Goal: Task Accomplishment & Management: Complete application form

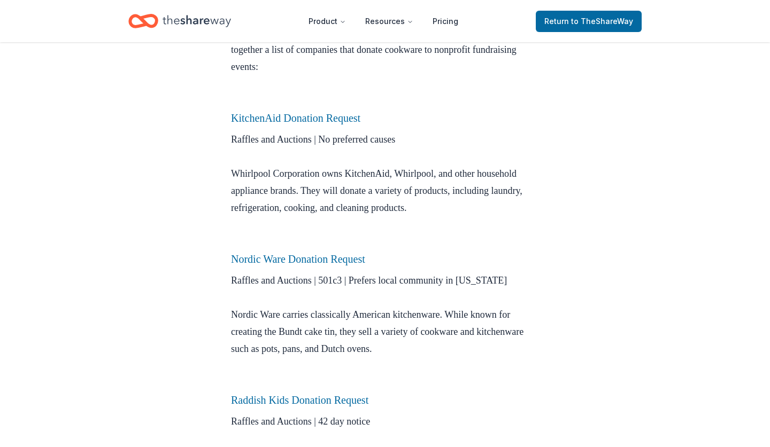
scroll to position [344, 0]
click at [268, 261] on link "Nordic Ware Donation Request" at bounding box center [298, 259] width 134 height 12
click at [297, 121] on link "KitchenAid Donation Request" at bounding box center [295, 118] width 129 height 12
click at [280, 119] on link "KitchenAid Donation Request" at bounding box center [295, 118] width 129 height 12
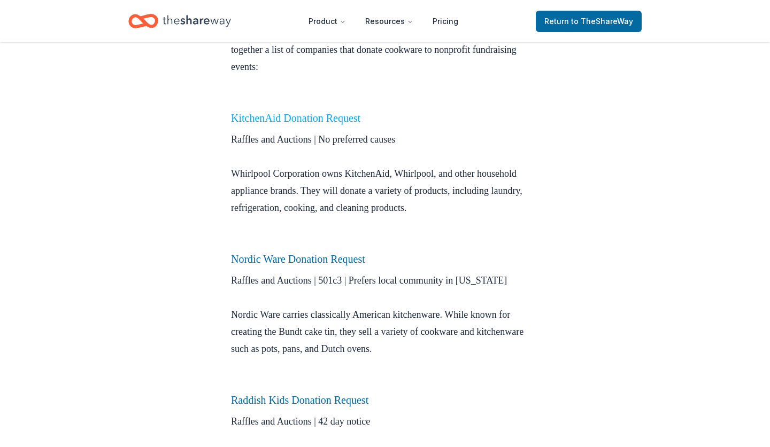
click at [323, 120] on link "KitchenAid Donation Request" at bounding box center [295, 118] width 129 height 12
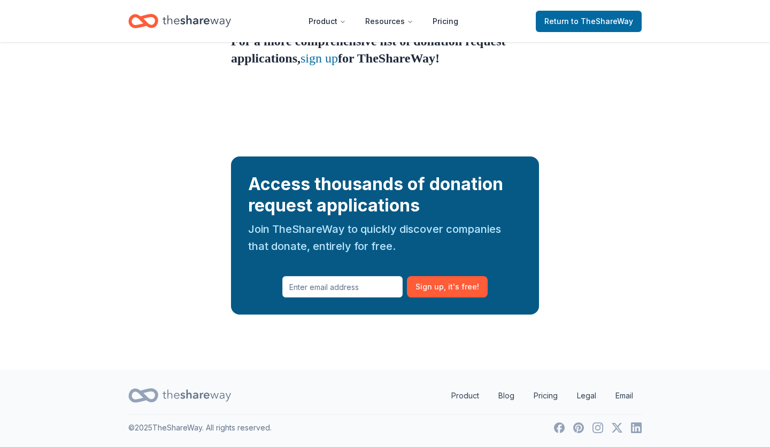
scroll to position [894, 0]
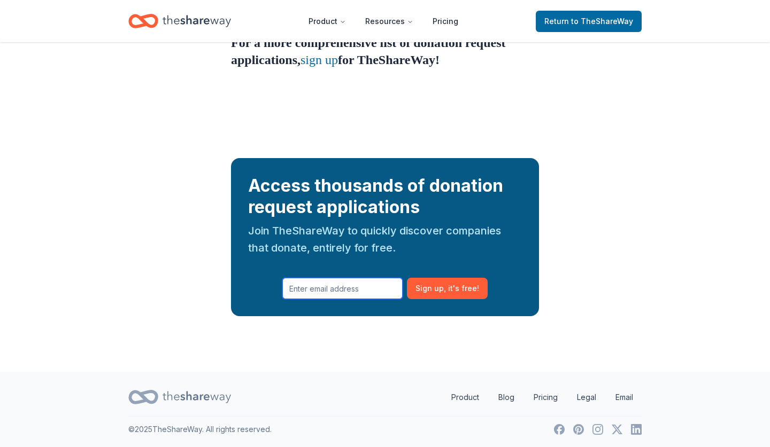
click at [319, 299] on input "text" at bounding box center [342, 288] width 120 height 21
type input "jkparsons74@gmail.com"
click at [449, 299] on button "Sign up , it ' s free!" at bounding box center [447, 288] width 81 height 21
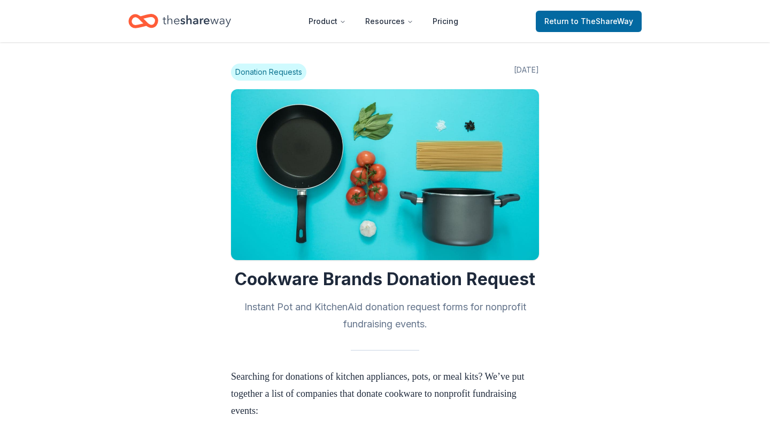
scroll to position [0, 0]
click at [562, 26] on span "Return to TheShareWay" at bounding box center [588, 21] width 89 height 13
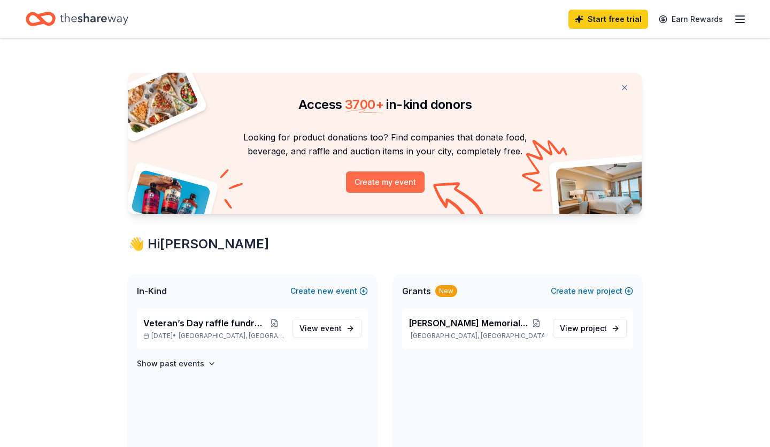
click at [365, 189] on button "Create my event" at bounding box center [385, 182] width 79 height 21
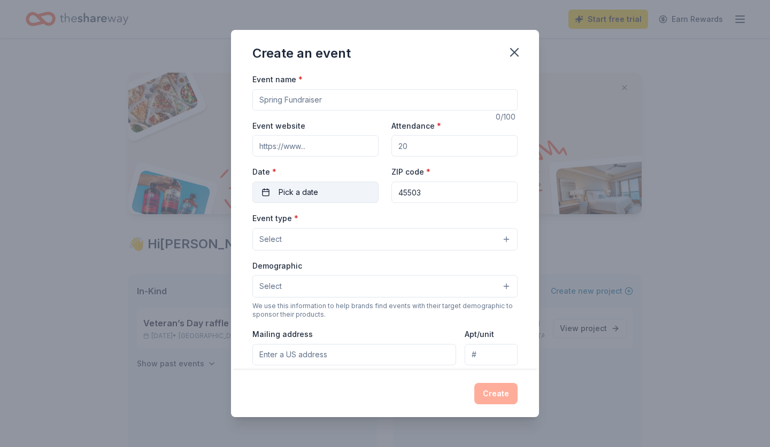
click at [317, 190] on span "Pick a date" at bounding box center [299, 192] width 40 height 13
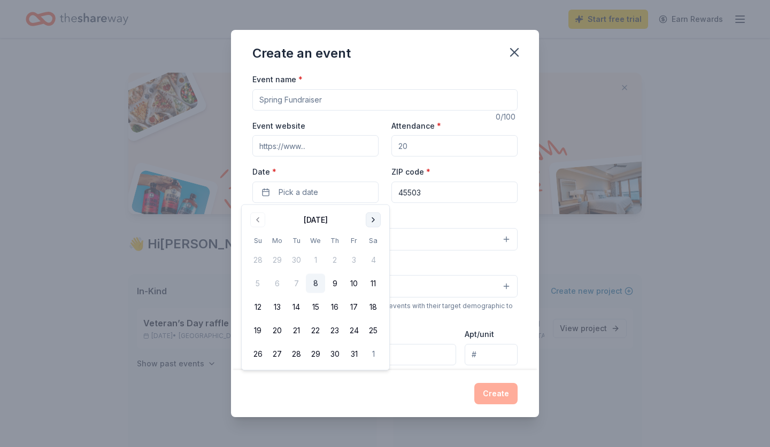
click at [367, 221] on button "Go to next month" at bounding box center [373, 220] width 15 height 15
click at [296, 308] on button "11" at bounding box center [296, 307] width 19 height 19
click at [414, 150] on input "Attendance *" at bounding box center [454, 145] width 126 height 21
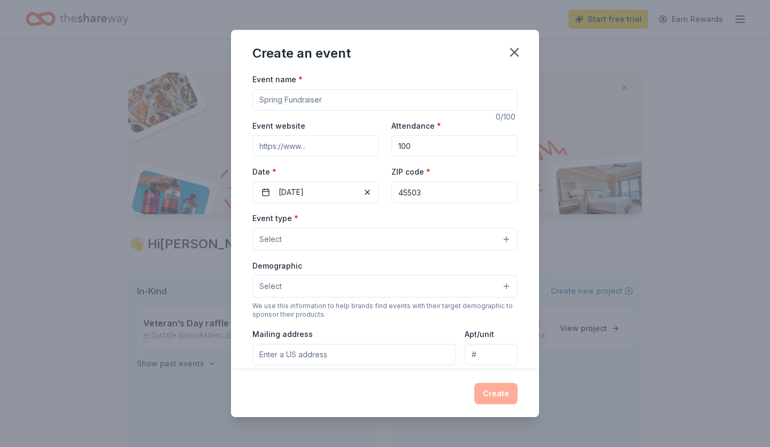
type input "100"
click at [302, 245] on button "Select" at bounding box center [384, 239] width 265 height 22
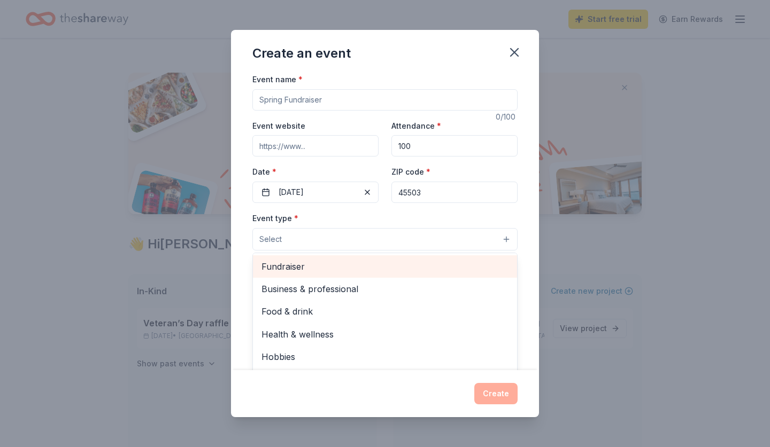
click at [293, 268] on span "Fundraiser" at bounding box center [384, 267] width 247 height 14
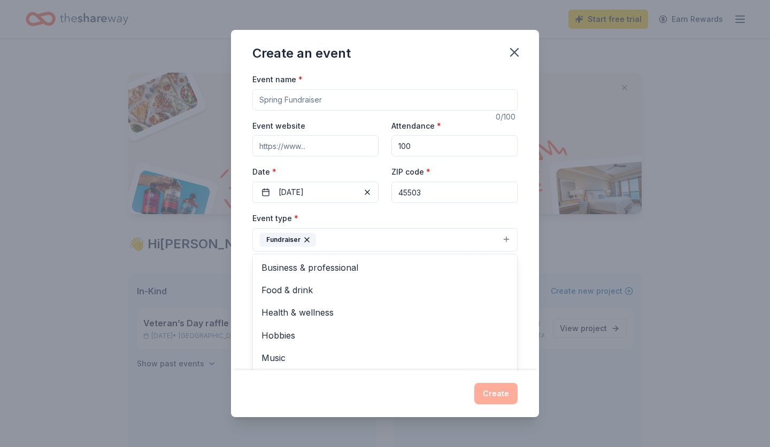
click at [237, 290] on div "Event name * 0 /100 Event website Attendance * 100 Date * 11/11/2025 ZIP code *…" at bounding box center [385, 222] width 308 height 298
click at [294, 285] on button "Select" at bounding box center [384, 287] width 265 height 22
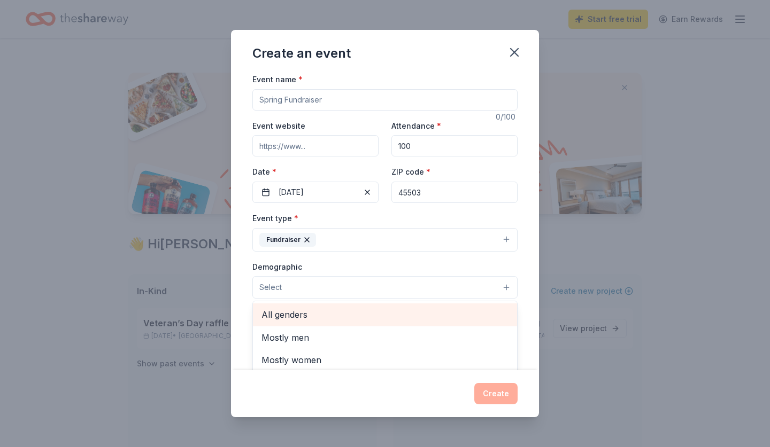
click at [288, 314] on span "All genders" at bounding box center [384, 315] width 247 height 14
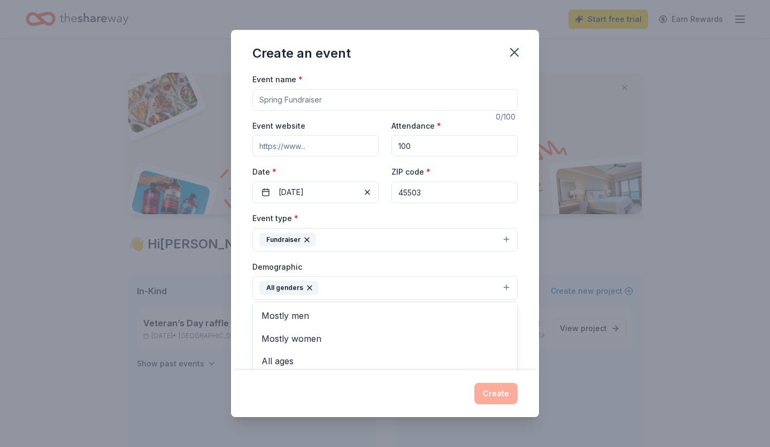
click at [326, 105] on div "Event name * 0 /100 Event website Attendance * 100 Date * 11/11/2025 ZIP code *…" at bounding box center [384, 321] width 265 height 496
drag, startPoint x: 325, startPoint y: 101, endPoint x: 277, endPoint y: 95, distance: 48.5
click at [277, 95] on input "Event name *" at bounding box center [384, 99] width 265 height 21
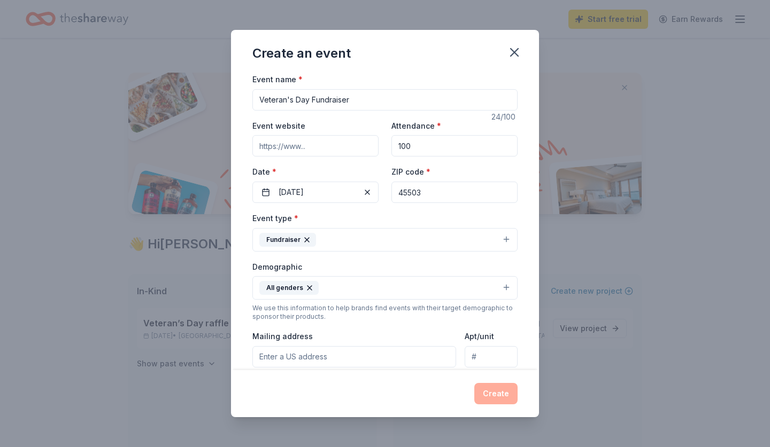
type input "Veteran's Day Fundraiser"
click at [347, 355] on input "Mailing address" at bounding box center [354, 356] width 204 height 21
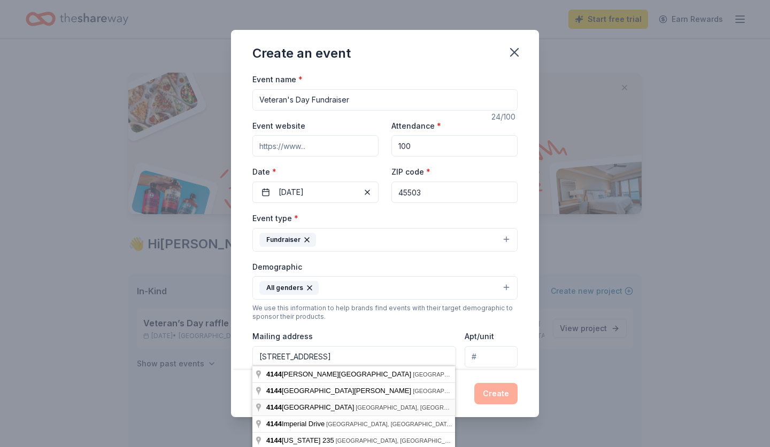
type input "4144 Midfield Street, Springfield, OH, 45503"
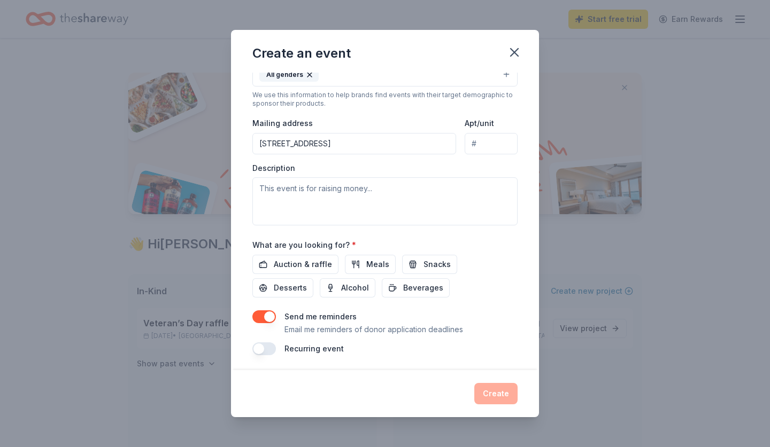
scroll to position [213, 0]
click at [299, 263] on span "Auction & raffle" at bounding box center [303, 265] width 58 height 13
click at [366, 259] on span "Meals" at bounding box center [377, 265] width 23 height 13
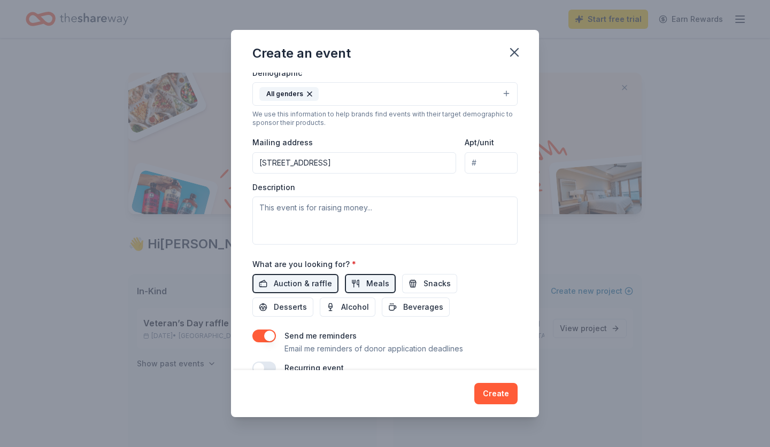
scroll to position [195, 0]
click at [266, 365] on button "button" at bounding box center [264, 367] width 24 height 13
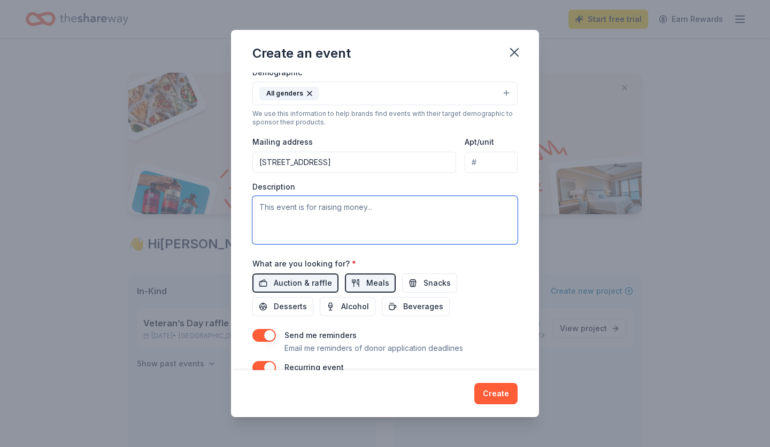
click at [300, 211] on textarea at bounding box center [384, 220] width 265 height 48
type textarea "This event is to raise money for the Thomas S. Alexander Memorial Scholarship F…"
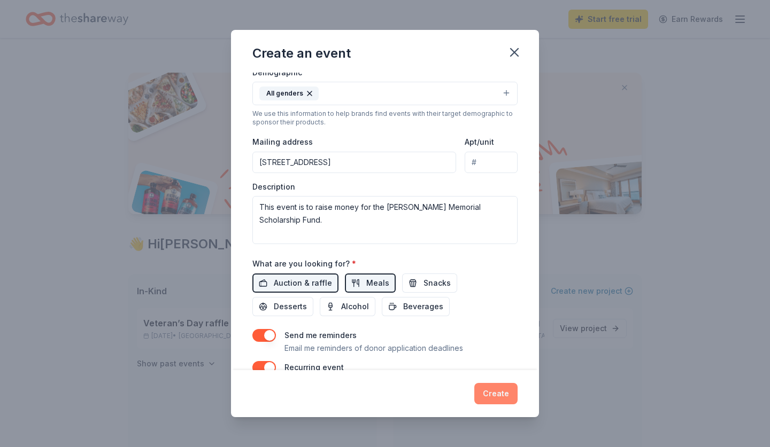
click at [491, 384] on button "Create" at bounding box center [495, 393] width 43 height 21
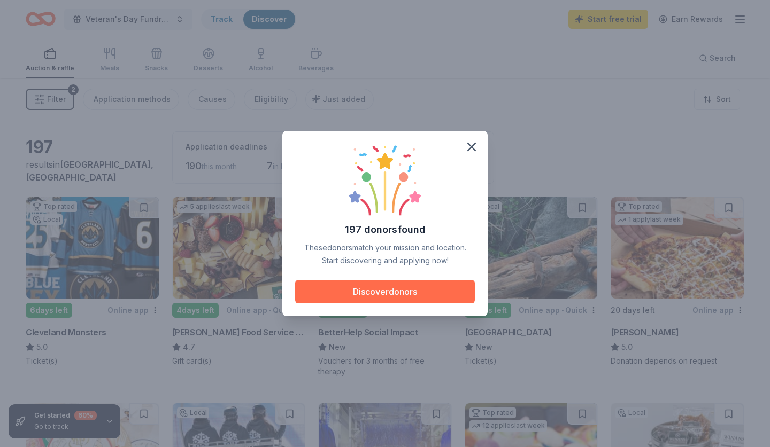
click at [397, 300] on button "Discover donors" at bounding box center [385, 292] width 180 height 24
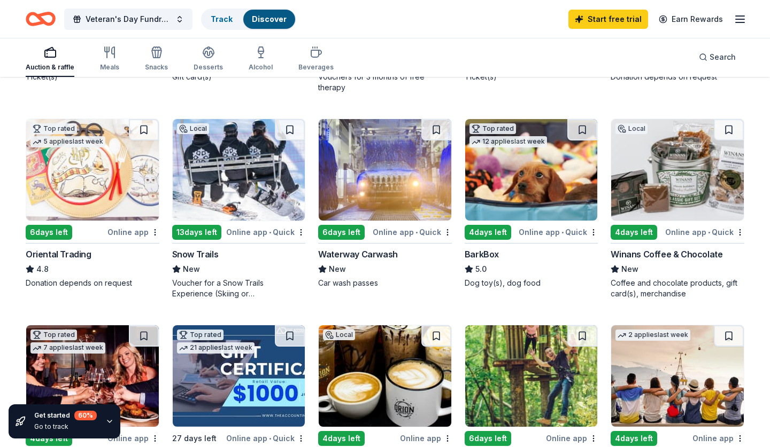
scroll to position [282, 0]
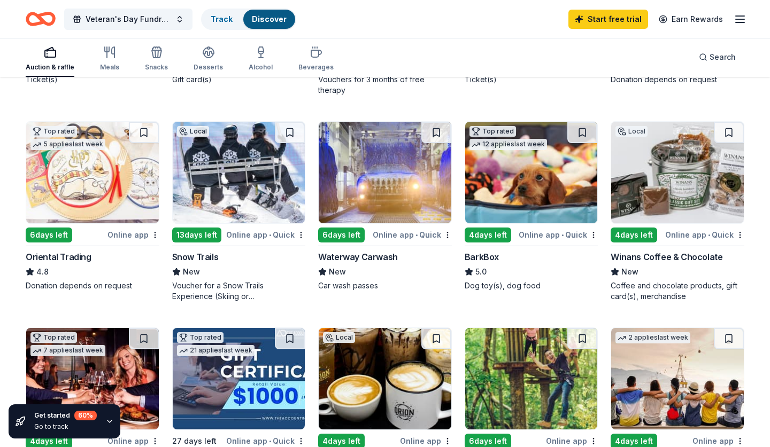
click at [652, 177] on img at bounding box center [677, 173] width 133 height 102
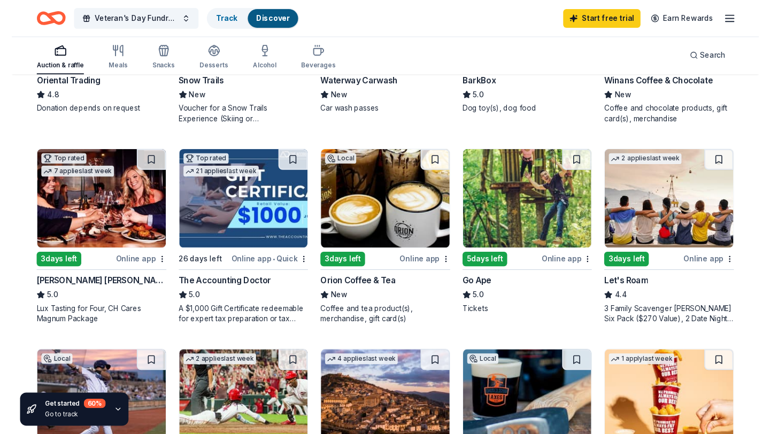
scroll to position [461, 0]
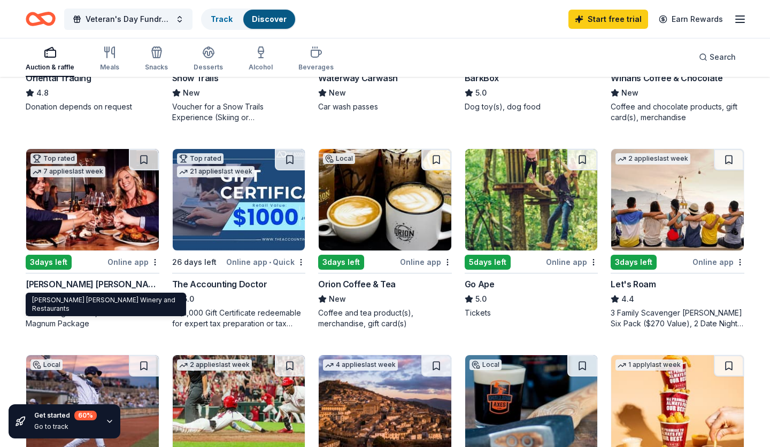
click at [45, 283] on div "Cooper's Hawk Winery and Restaurants" at bounding box center [93, 284] width 134 height 13
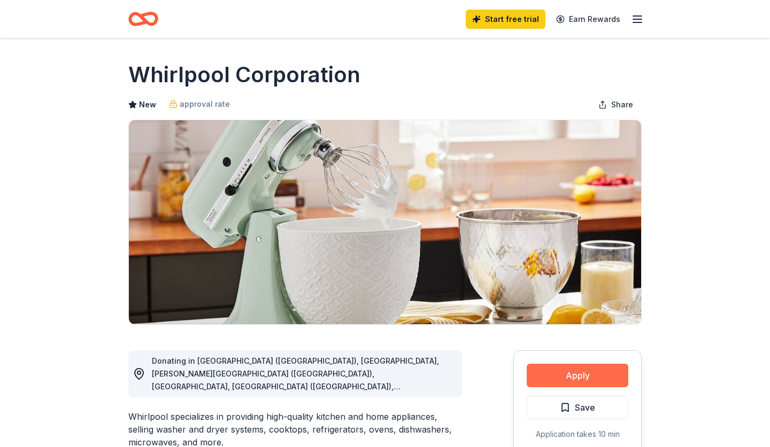
click at [550, 378] on button "Apply" at bounding box center [578, 376] width 102 height 24
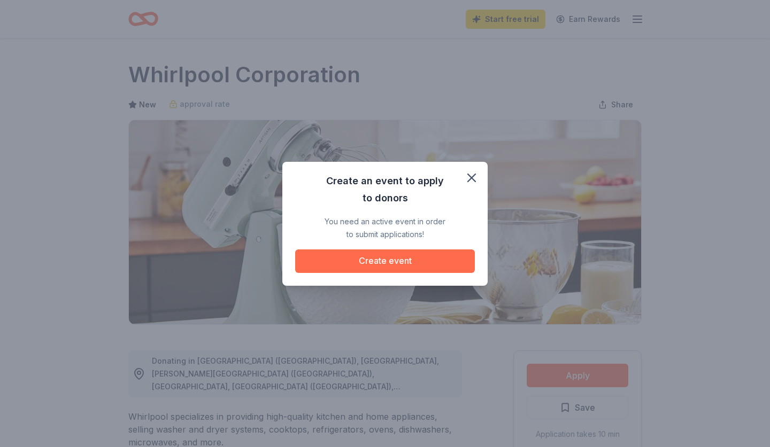
click at [399, 264] on button "Create event" at bounding box center [385, 262] width 180 height 24
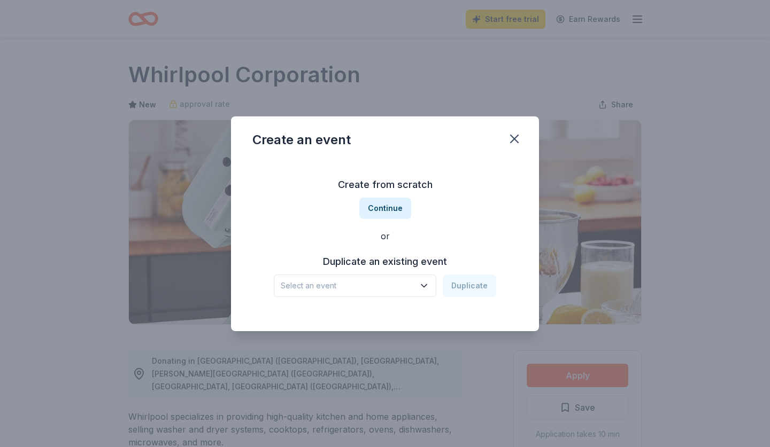
click at [424, 284] on icon "button" at bounding box center [423, 285] width 5 height 3
click at [349, 284] on span "Select an event" at bounding box center [348, 286] width 134 height 13
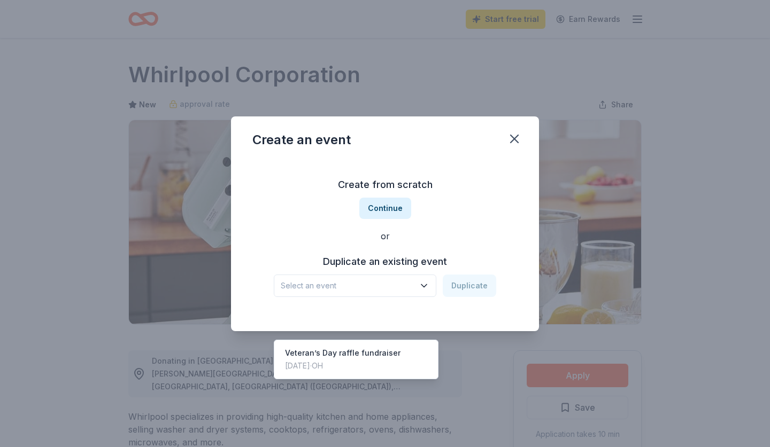
click at [429, 286] on icon "button" at bounding box center [424, 286] width 11 height 11
click at [388, 347] on div "Veteran’s Day raffle fundraiser" at bounding box center [342, 353] width 115 height 13
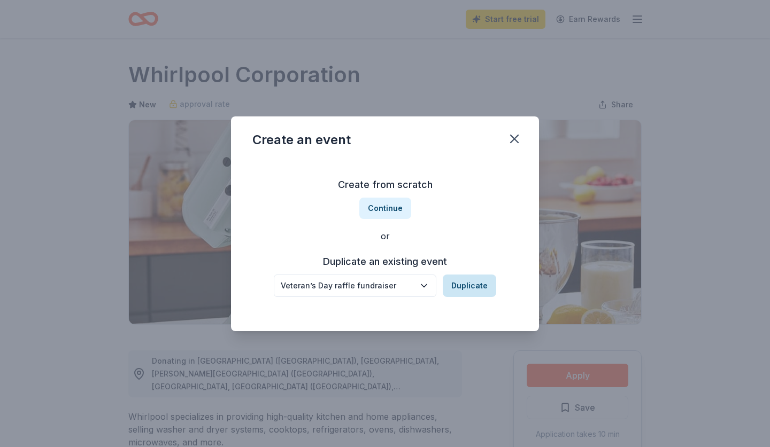
click at [469, 283] on button "Duplicate" at bounding box center [469, 286] width 53 height 22
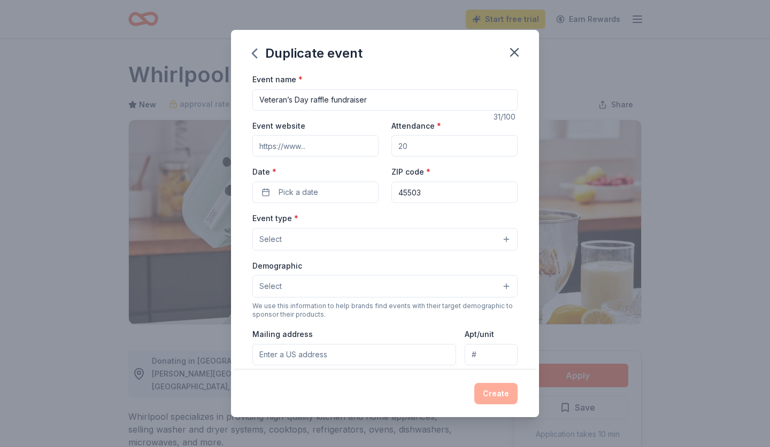
click at [314, 148] on input "Event website" at bounding box center [315, 145] width 126 height 21
drag, startPoint x: 414, startPoint y: 147, endPoint x: 393, endPoint y: 140, distance: 22.0
click at [393, 140] on input "Attendance *" at bounding box center [454, 145] width 126 height 21
click at [413, 145] on input "Attendance *" at bounding box center [454, 145] width 126 height 21
click at [413, 144] on input "Attendance *" at bounding box center [454, 145] width 126 height 21
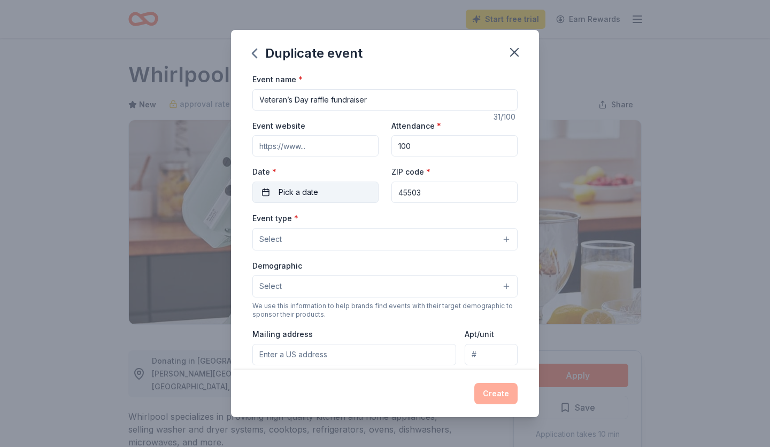
type input "100"
click at [276, 192] on button "Pick a date" at bounding box center [315, 192] width 126 height 21
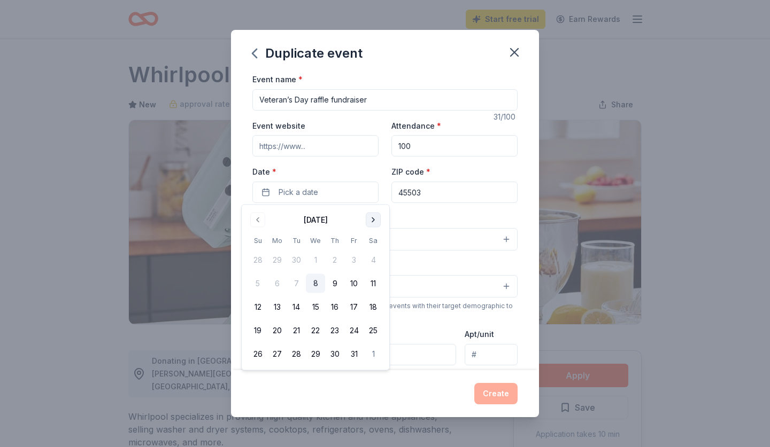
click at [373, 222] on button "Go to next month" at bounding box center [373, 220] width 15 height 15
click at [299, 311] on button "11" at bounding box center [296, 307] width 19 height 19
click at [323, 152] on input "Event website" at bounding box center [315, 145] width 126 height 21
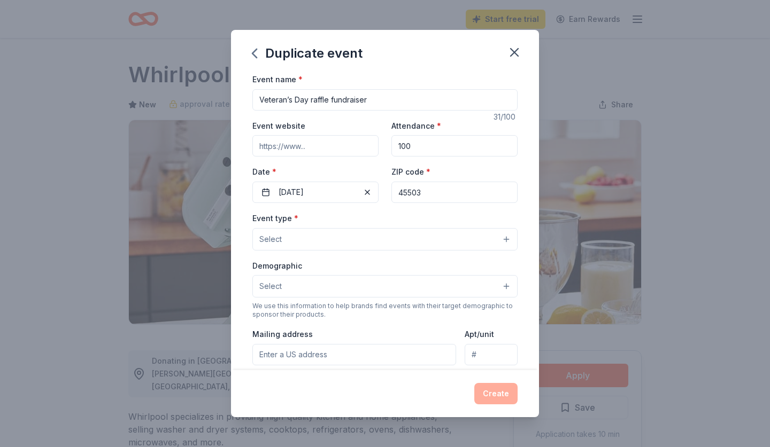
click at [323, 152] on input "Event website" at bounding box center [315, 145] width 126 height 21
click at [299, 242] on button "Select" at bounding box center [384, 239] width 265 height 22
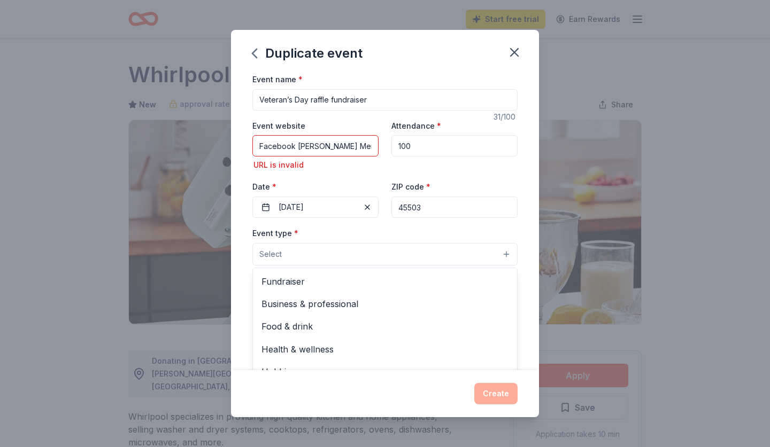
click at [333, 148] on div "Event name * Veteran’s Day raffle fundraiser 31 /100 Event website Facebook Tho…" at bounding box center [384, 327] width 265 height 509
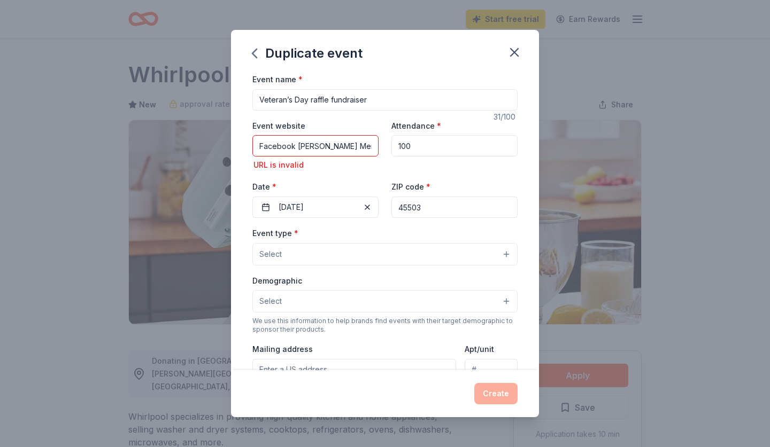
click at [344, 145] on input "Facebook Thomas S. Alexander Memorial Scholarship" at bounding box center [315, 145] width 126 height 21
drag, startPoint x: 368, startPoint y: 146, endPoint x: 240, endPoint y: 150, distance: 128.3
click at [240, 150] on div "Event name * Veteran’s Day raffle fundraiser 31 /100 Event website Facebook Tho…" at bounding box center [385, 222] width 308 height 298
type input "r Memorial Scholarship"
drag, startPoint x: 351, startPoint y: 144, endPoint x: 176, endPoint y: 132, distance: 175.2
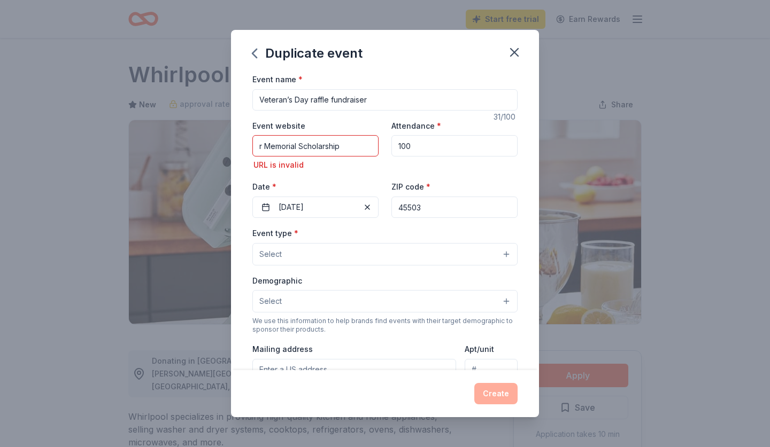
click at [176, 132] on div "Duplicate event Event name * Veteran’s Day raffle fundraiser 31 /100 Event webs…" at bounding box center [385, 223] width 770 height 447
type input "[EMAIL_ADDRESS][DOMAIN_NAME]"
click at [274, 252] on span "Select" at bounding box center [270, 254] width 22 height 13
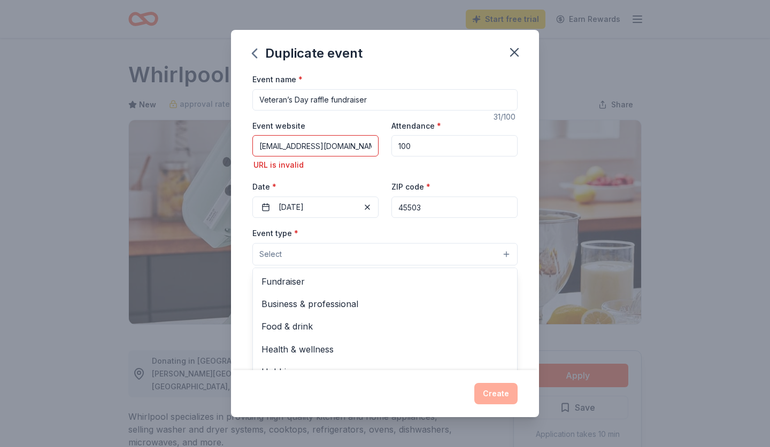
click at [345, 148] on div "Event name * Veteran’s Day raffle fundraiser 31 /100 Event website jkparsons74@…" at bounding box center [384, 327] width 265 height 509
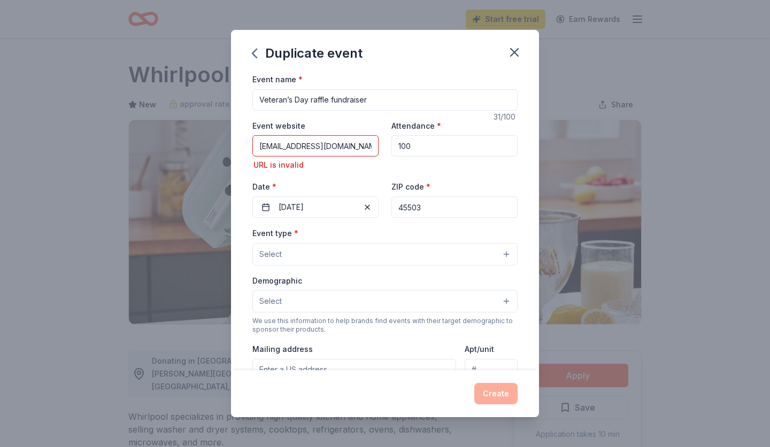
click at [345, 143] on input "[EMAIL_ADDRESS][DOMAIN_NAME]" at bounding box center [315, 145] width 126 height 21
drag, startPoint x: 345, startPoint y: 143, endPoint x: 236, endPoint y: 145, distance: 109.6
click at [236, 145] on div "Event name * Veteran’s Day raffle fundraiser 31 /100 Event website jkparsons74@…" at bounding box center [385, 222] width 308 height 298
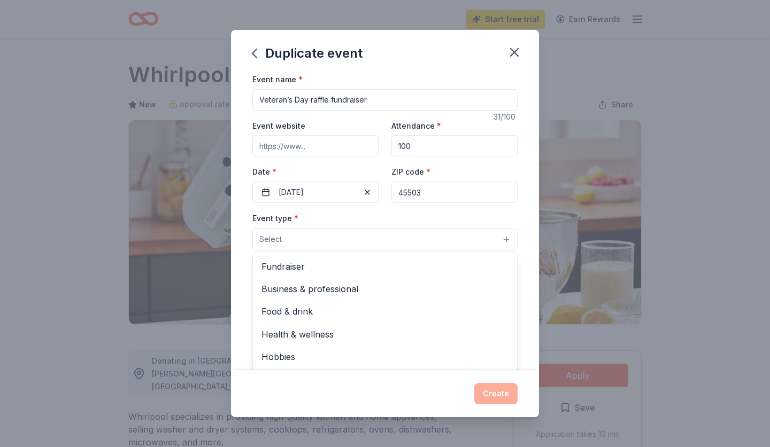
click at [318, 250] on div "Event type * Select Fundraiser Business & professional Food & drink Health & we…" at bounding box center [384, 324] width 265 height 225
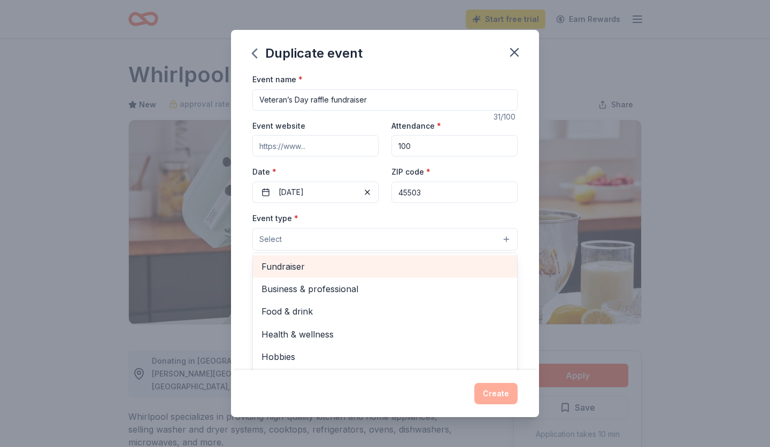
click at [306, 271] on span "Fundraiser" at bounding box center [384, 267] width 247 height 14
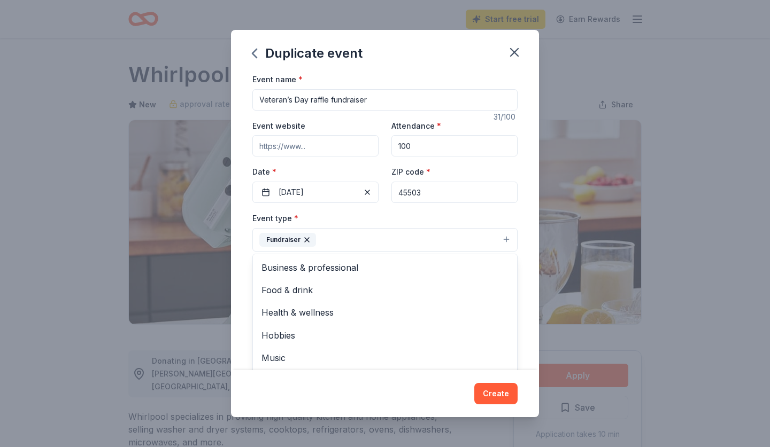
click at [247, 248] on div "Event name * Veteran’s Day raffle fundraiser 31 /100 Event website Attendance *…" at bounding box center [385, 222] width 308 height 298
click at [316, 287] on button "Select" at bounding box center [384, 287] width 265 height 22
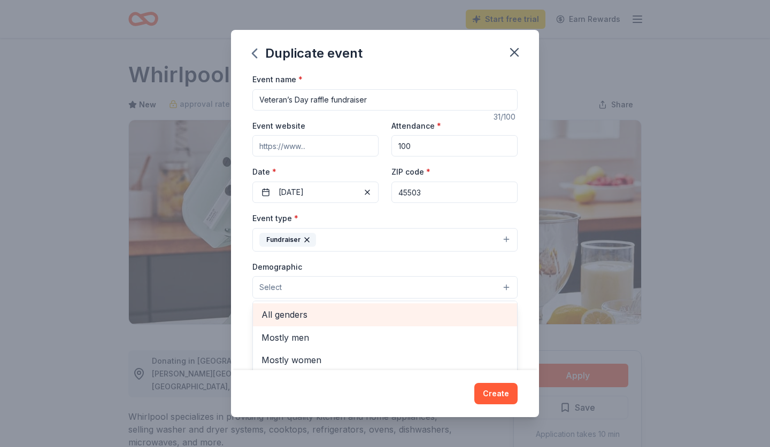
click at [308, 316] on span "All genders" at bounding box center [384, 315] width 247 height 14
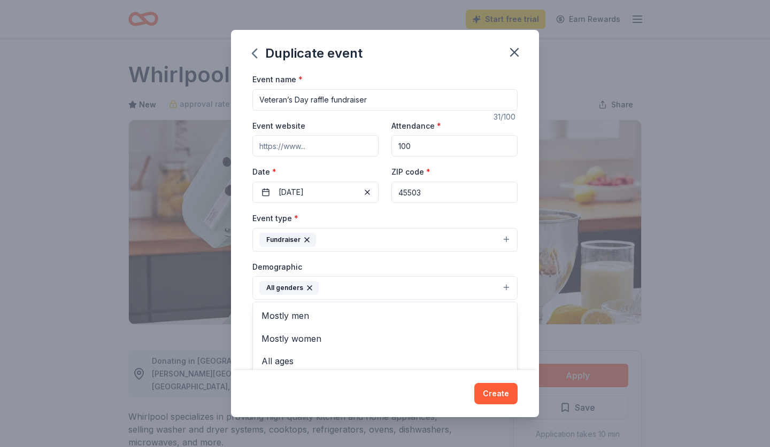
click at [239, 299] on div "Event name * Veteran’s Day raffle fundraiser 31 /100 Event website Attendance *…" at bounding box center [385, 222] width 308 height 298
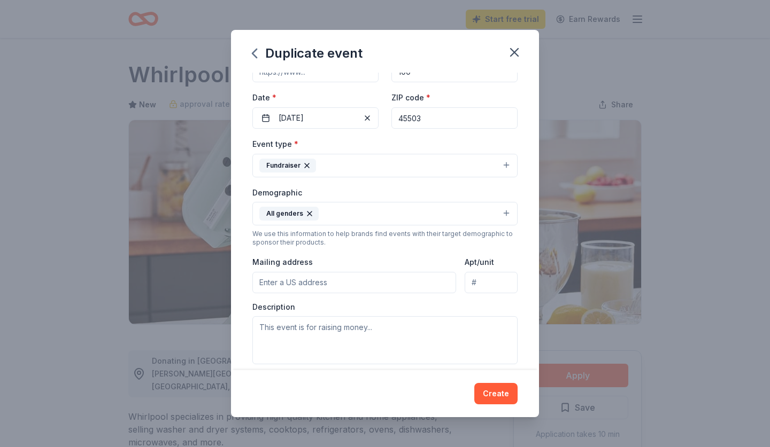
scroll to position [81, 0]
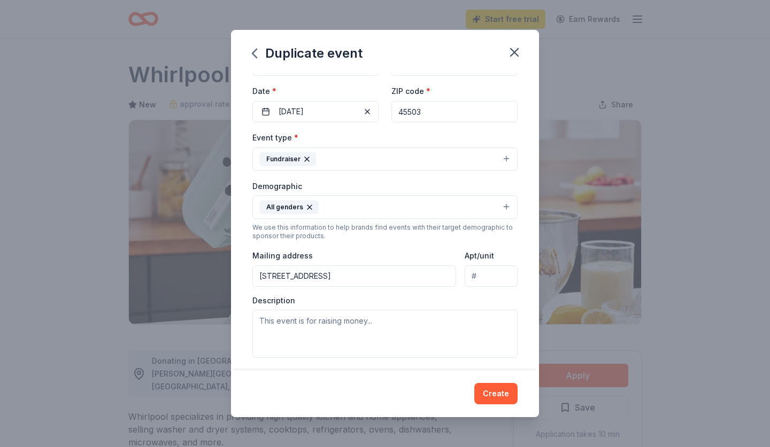
type input "4144 Midfield Street, Springfield, OH, 45503"
click at [330, 318] on textarea at bounding box center [384, 334] width 265 height 48
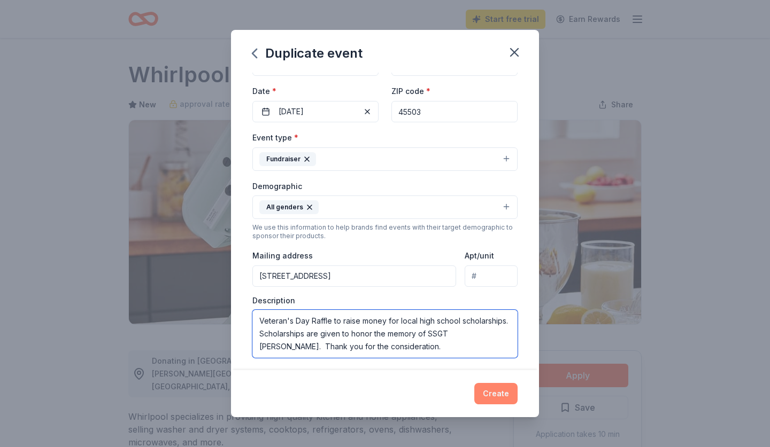
type textarea "Veteran's Day Raffle to raise money for local high school scholarships. Scholar…"
click at [498, 393] on button "Create" at bounding box center [495, 393] width 43 height 21
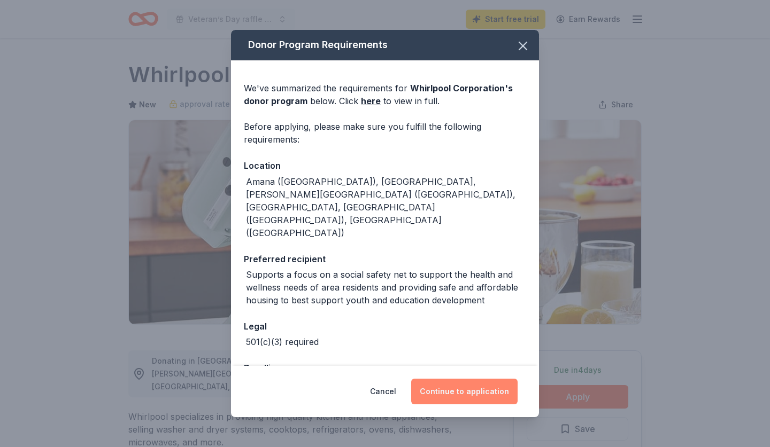
click at [464, 385] on button "Continue to application" at bounding box center [464, 392] width 106 height 26
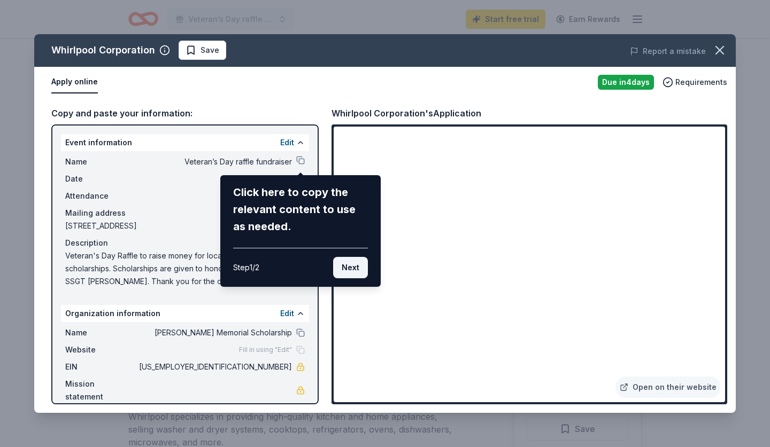
click at [344, 270] on button "Next" at bounding box center [350, 267] width 35 height 21
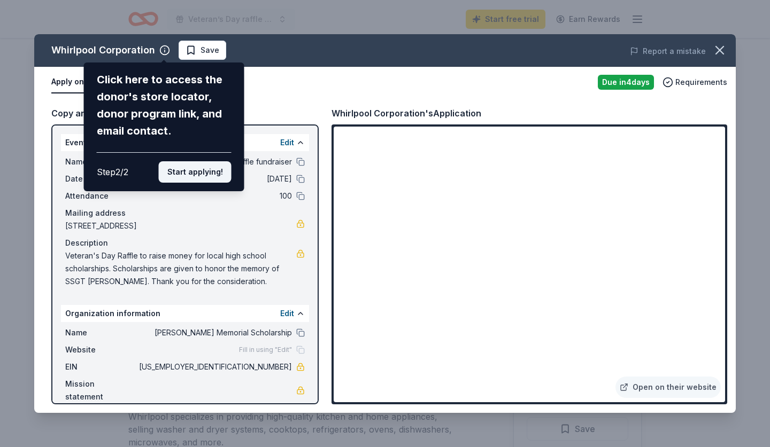
click at [214, 161] on button "Start applying!" at bounding box center [195, 171] width 73 height 21
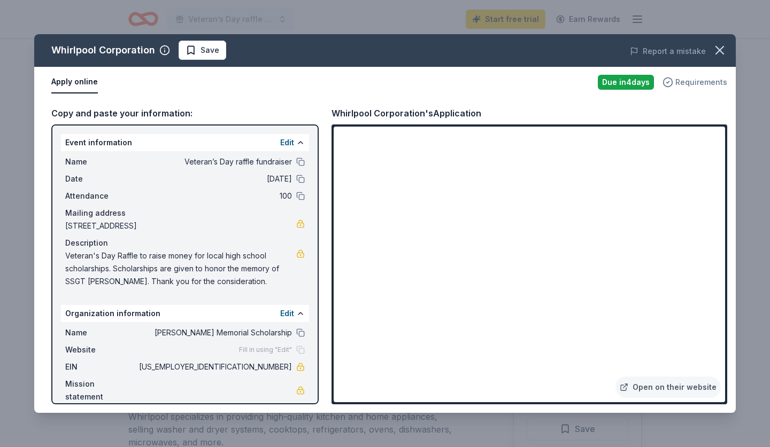
click at [683, 82] on span "Requirements" at bounding box center [701, 82] width 52 height 13
click at [501, 87] on div "Apply online" at bounding box center [320, 82] width 538 height 22
click at [200, 55] on span "Save" at bounding box center [209, 50] width 19 height 13
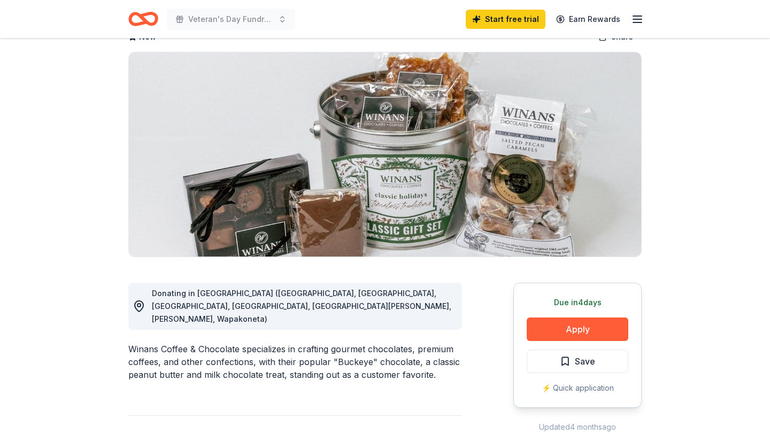
scroll to position [68, 0]
click at [555, 329] on button "Apply" at bounding box center [578, 329] width 102 height 24
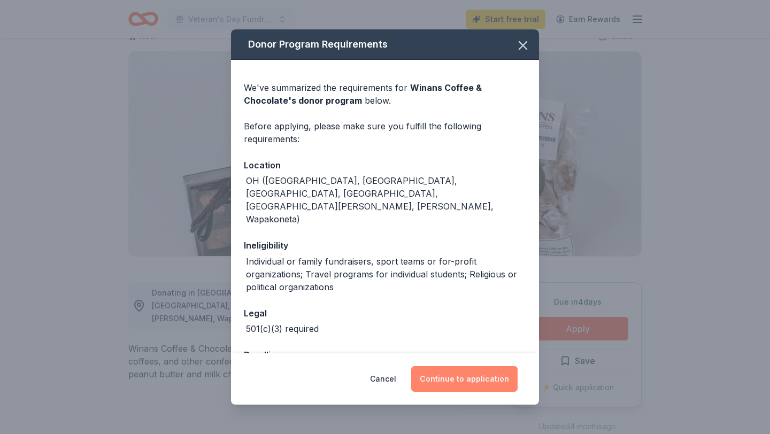
click at [443, 383] on button "Continue to application" at bounding box center [464, 379] width 106 height 26
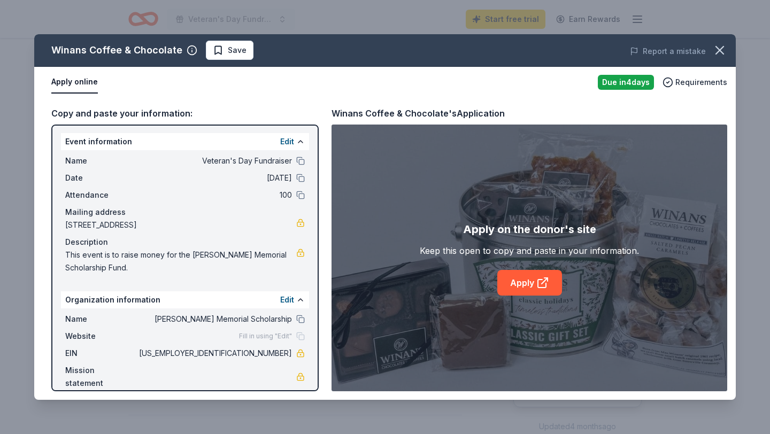
scroll to position [1, 0]
click at [509, 287] on link "Apply" at bounding box center [529, 283] width 65 height 26
click at [522, 282] on link "Apply" at bounding box center [529, 283] width 65 height 26
click at [717, 54] on icon "button" at bounding box center [719, 50] width 15 height 15
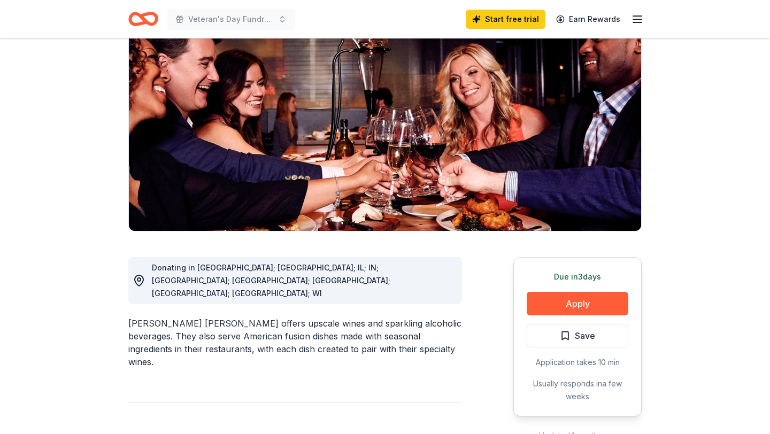
scroll to position [128, 0]
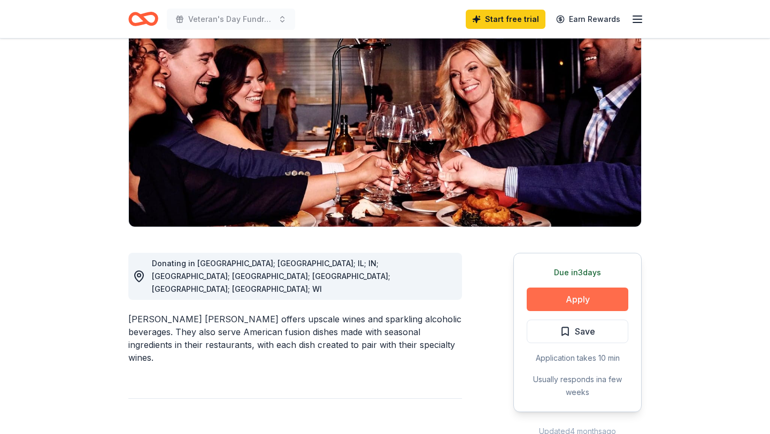
click at [579, 288] on button "Apply" at bounding box center [578, 300] width 102 height 24
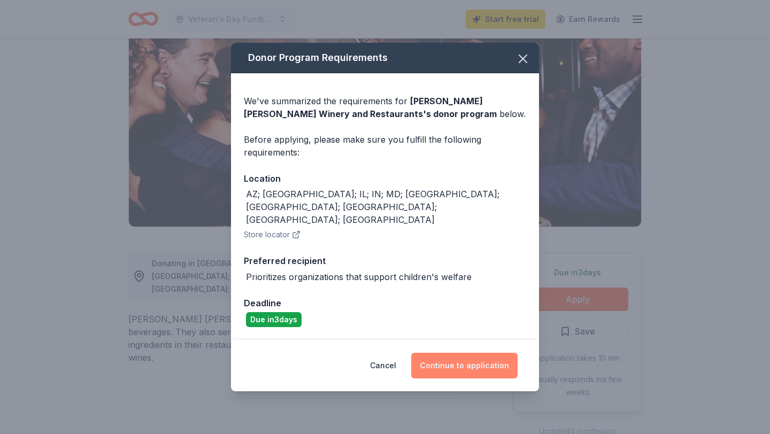
click at [451, 353] on button "Continue to application" at bounding box center [464, 366] width 106 height 26
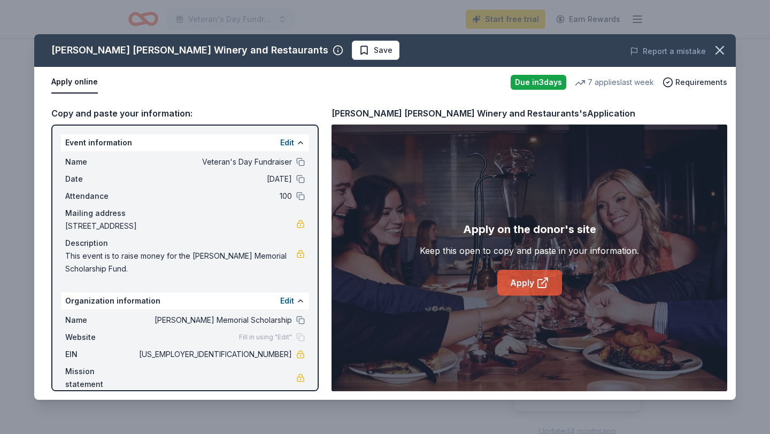
click at [503, 287] on link "Apply" at bounding box center [529, 283] width 65 height 26
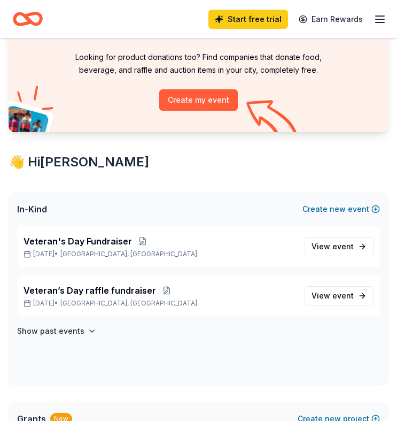
scroll to position [64, 0]
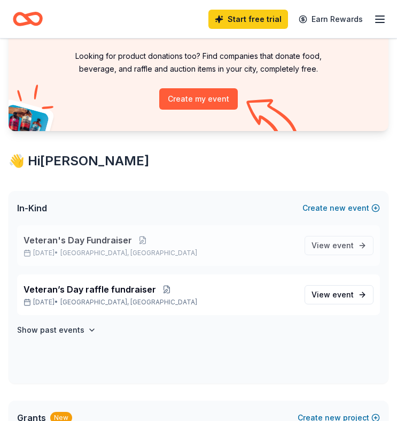
click at [77, 238] on span "Veteran's Day Fundraiser" at bounding box center [78, 240] width 109 height 13
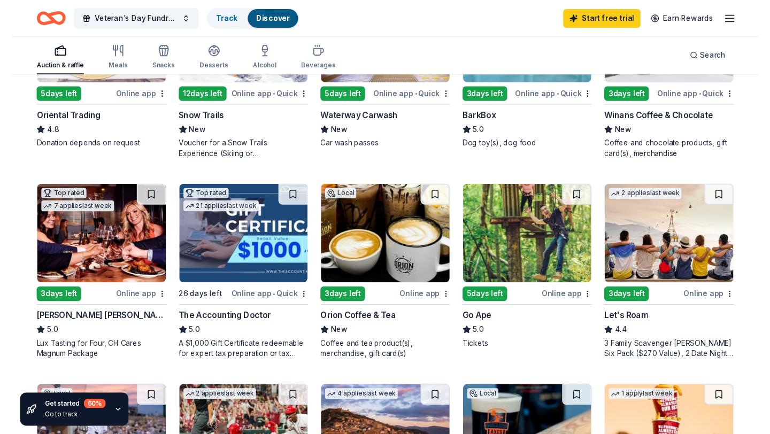
scroll to position [402, 0]
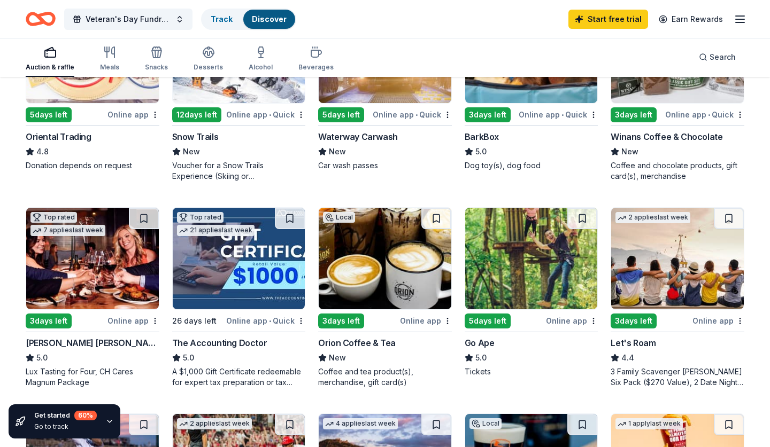
click at [73, 276] on img at bounding box center [92, 259] width 133 height 102
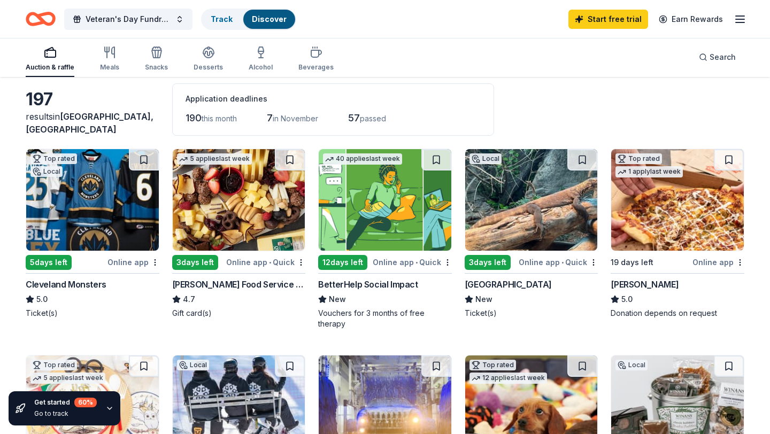
scroll to position [52, 0]
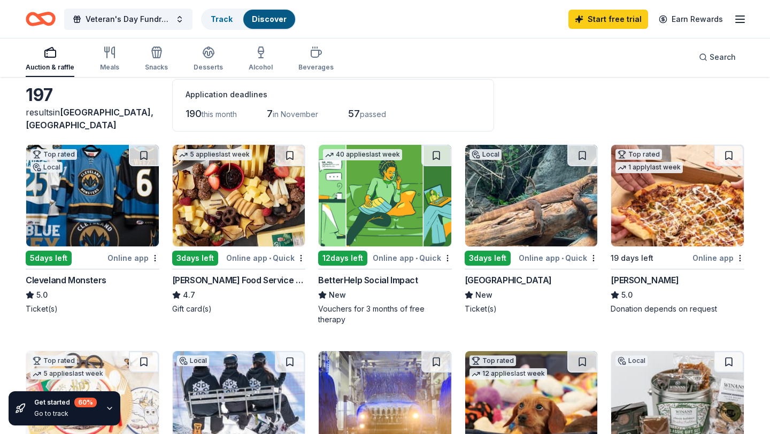
click at [229, 206] on img at bounding box center [239, 196] width 133 height 102
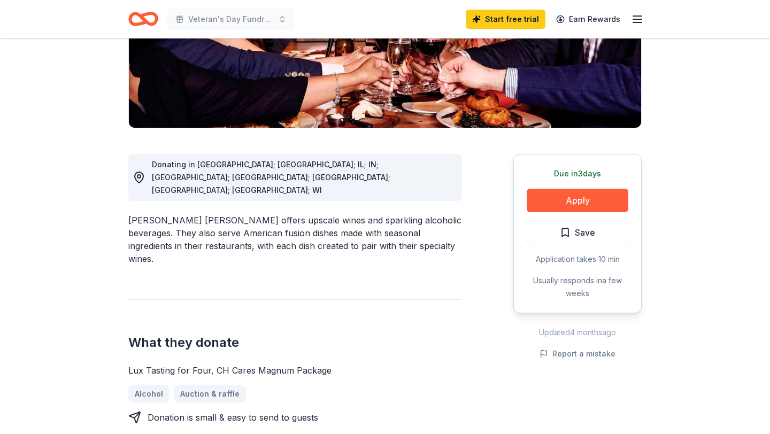
scroll to position [227, 0]
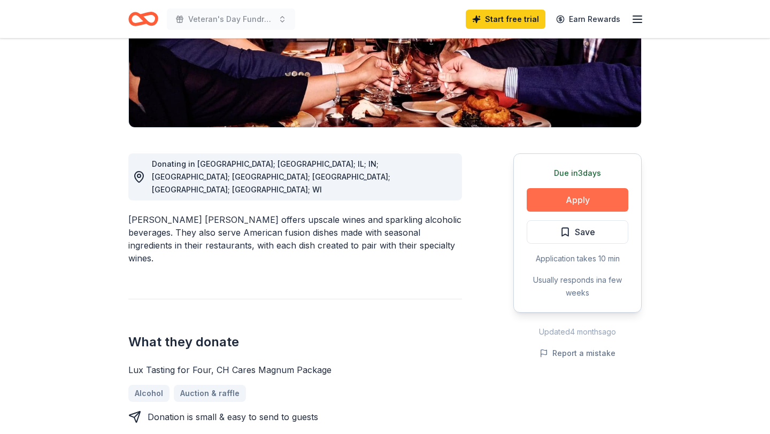
click at [585, 188] on button "Apply" at bounding box center [578, 200] width 102 height 24
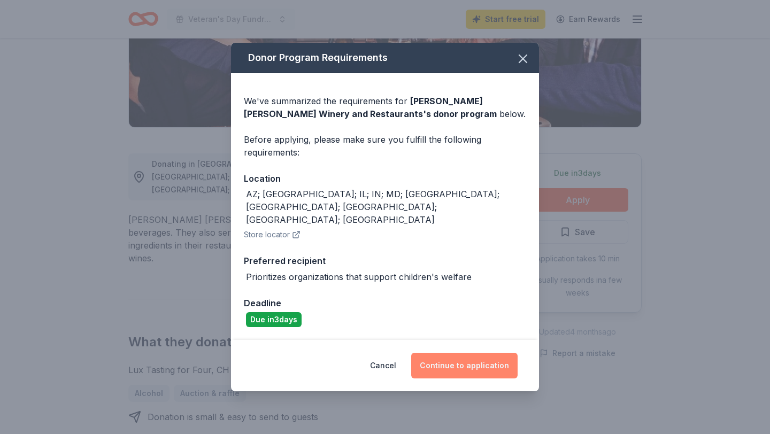
click at [455, 356] on button "Continue to application" at bounding box center [464, 366] width 106 height 26
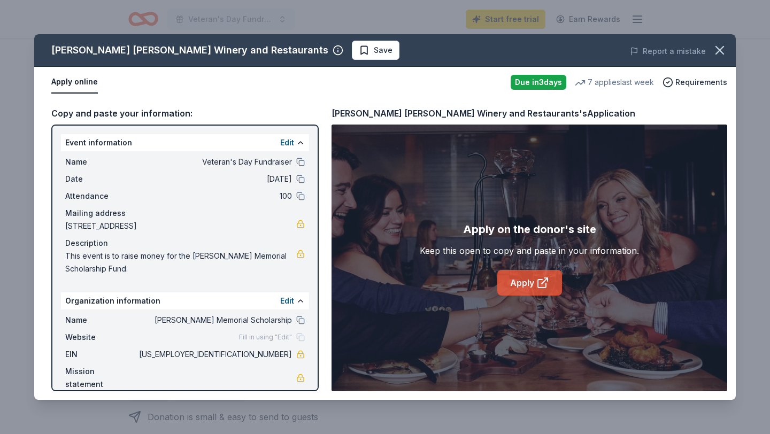
click at [517, 290] on link "Apply" at bounding box center [529, 283] width 65 height 26
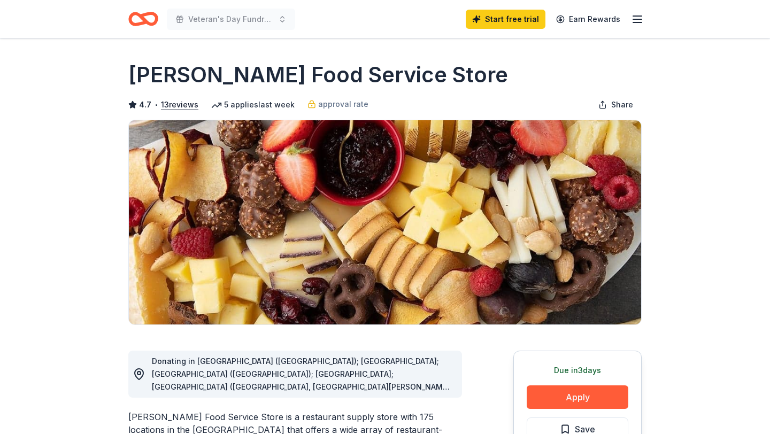
click at [447, 384] on div "Donating in [GEOGRAPHIC_DATA] ([GEOGRAPHIC_DATA]); [GEOGRAPHIC_DATA]; [GEOGRAPH…" at bounding box center [303, 374] width 302 height 38
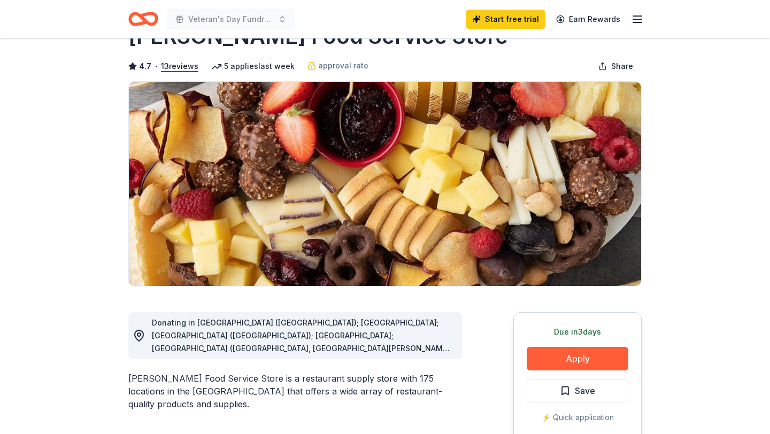
scroll to position [40, 0]
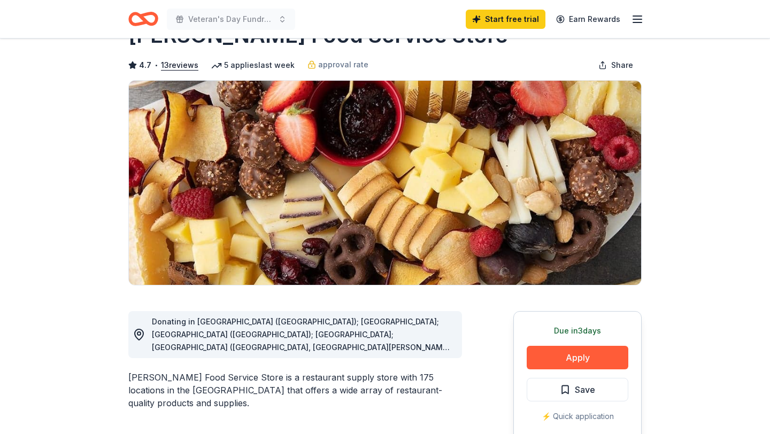
click at [559, 357] on button "Apply" at bounding box center [578, 358] width 102 height 24
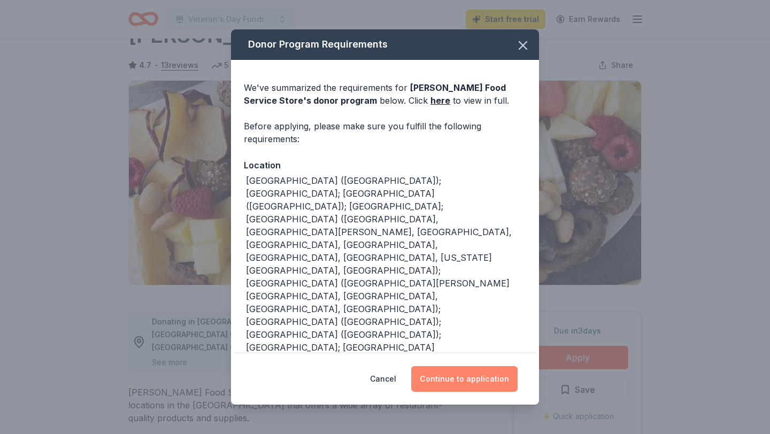
click at [477, 382] on button "Continue to application" at bounding box center [464, 379] width 106 height 26
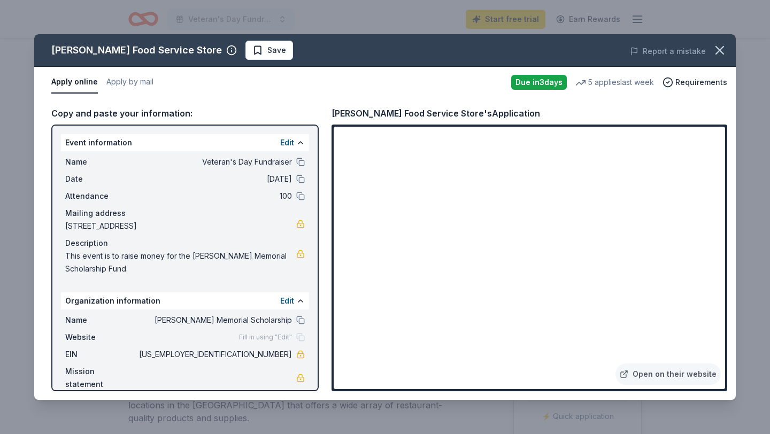
click at [92, 25] on div "[PERSON_NAME] Food Service Store Save Report a mistake Apply online Apply by ma…" at bounding box center [385, 217] width 770 height 434
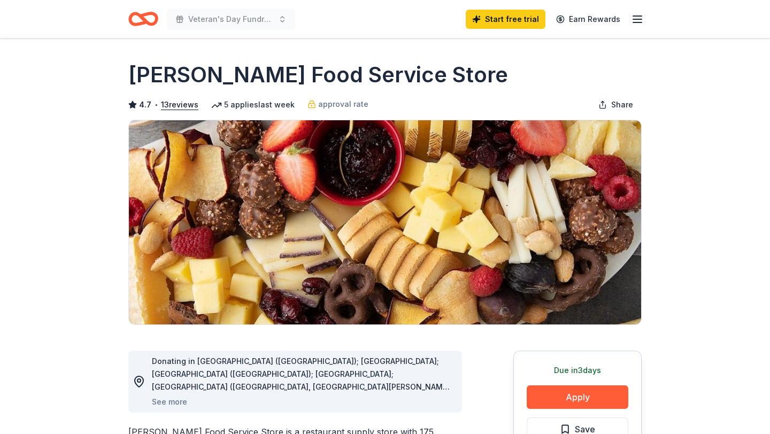
scroll to position [0, 0]
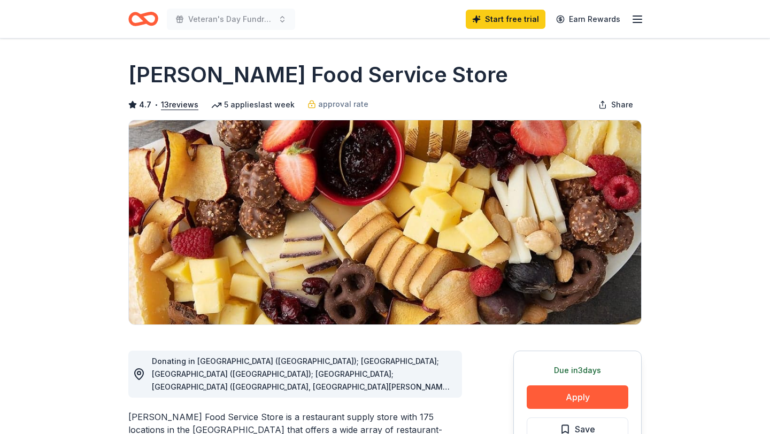
scroll to position [40, 0]
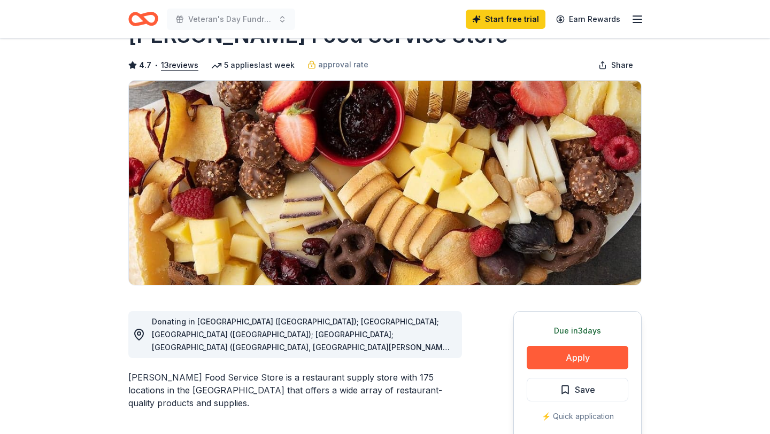
click at [642, 20] on icon "button" at bounding box center [637, 19] width 13 height 13
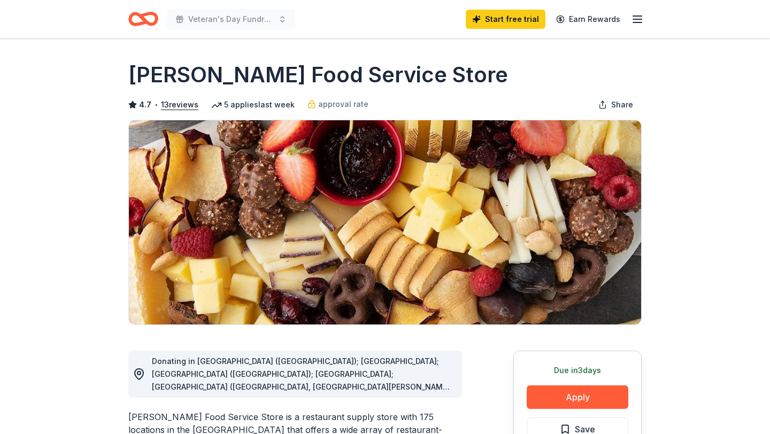
scroll to position [0, 0]
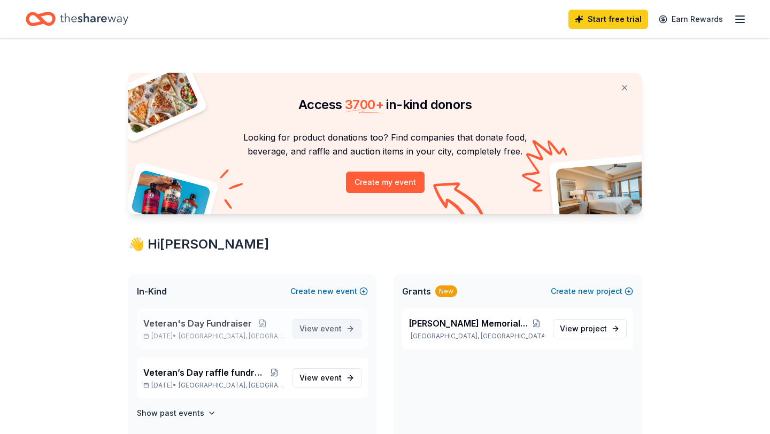
click at [337, 324] on span "event" at bounding box center [330, 328] width 21 height 9
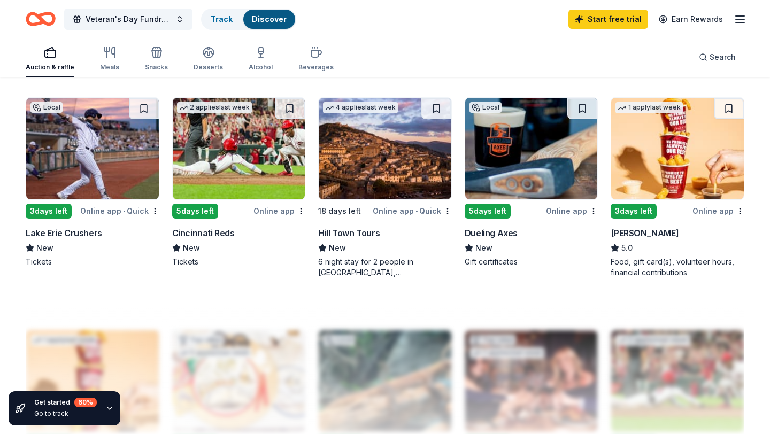
scroll to position [731, 0]
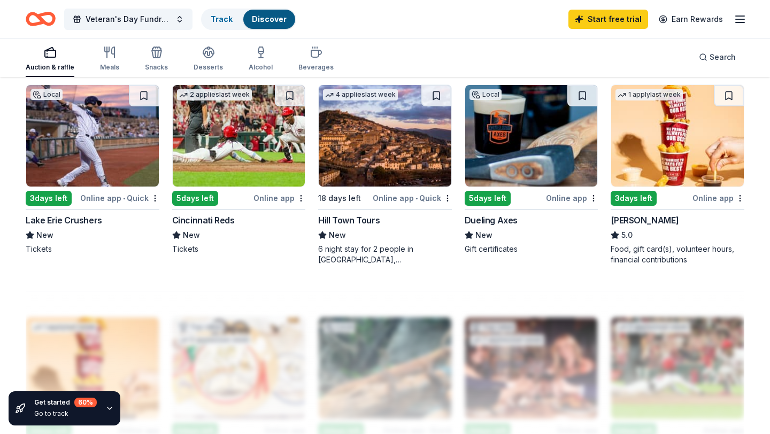
click at [493, 225] on div "Dueling Axes" at bounding box center [491, 220] width 53 height 13
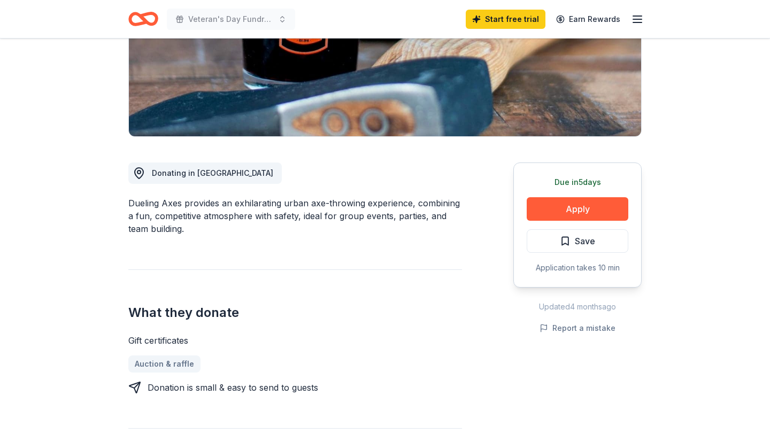
scroll to position [207, 0]
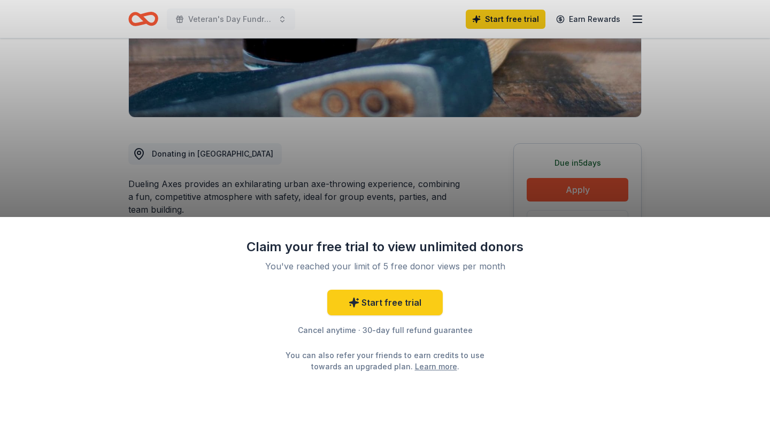
click at [471, 207] on div "Claim your free trial to view unlimited donors You've reached your limit of 5 f…" at bounding box center [385, 217] width 770 height 434
click at [87, 109] on div "Claim your free trial to view unlimited donors You've reached your limit of 5 f…" at bounding box center [385, 217] width 770 height 434
click at [364, 308] on link "Start free trial" at bounding box center [384, 303] width 115 height 26
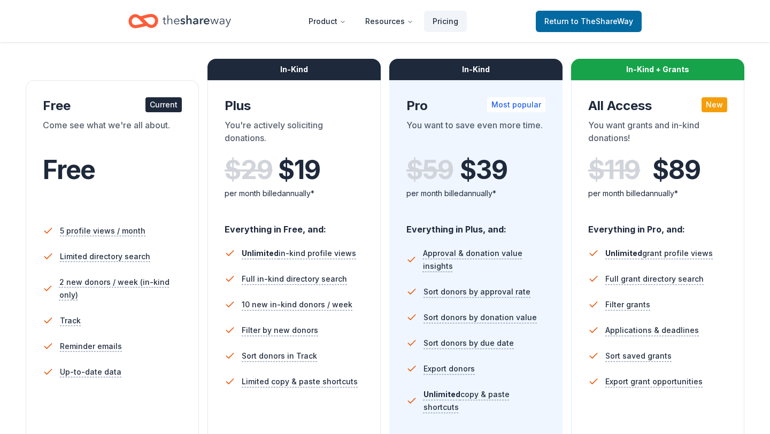
scroll to position [152, 0]
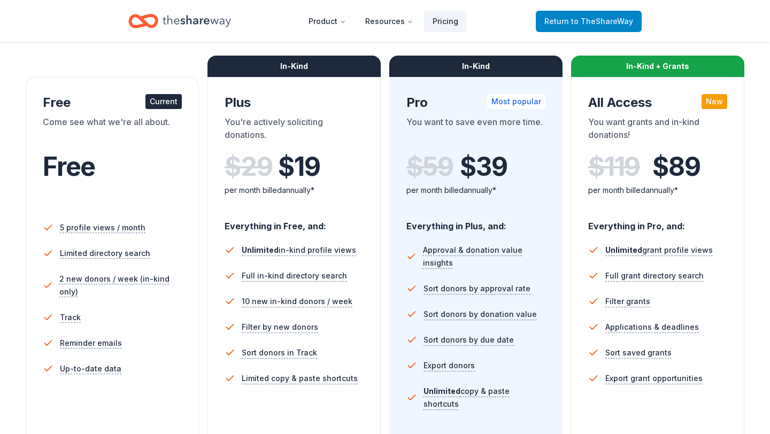
click at [591, 22] on span "to TheShareWay" at bounding box center [602, 21] width 62 height 9
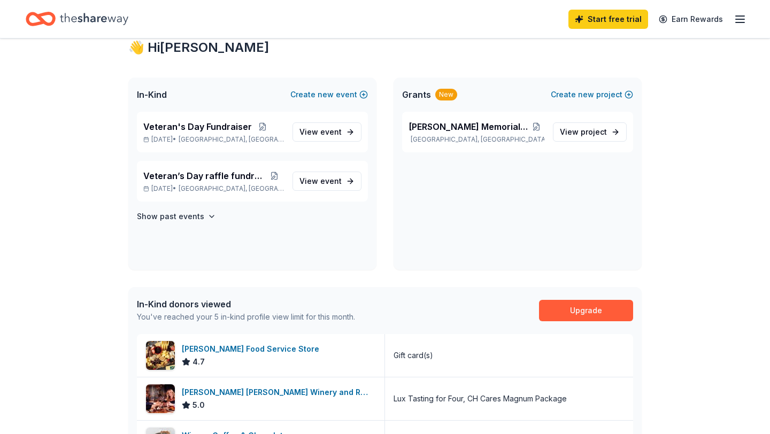
scroll to position [197, 0]
click at [561, 306] on link "Upgrade" at bounding box center [586, 309] width 94 height 21
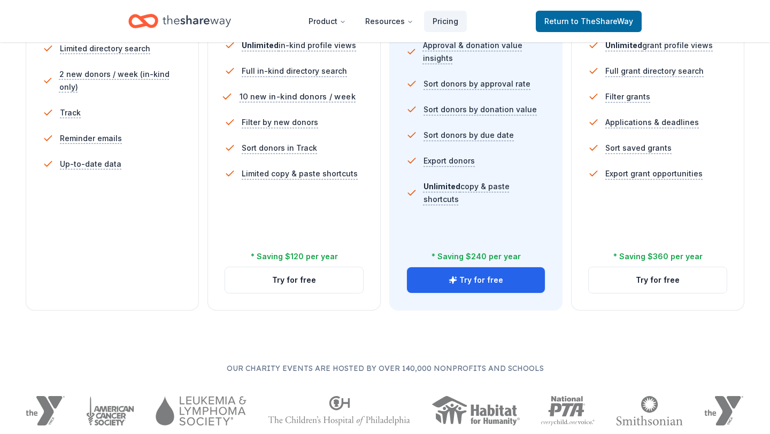
scroll to position [358, 0]
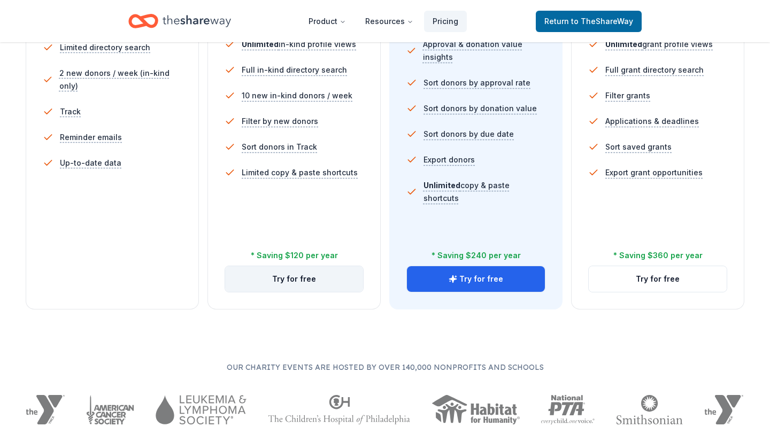
click at [334, 287] on button "Try for free" at bounding box center [294, 279] width 138 height 26
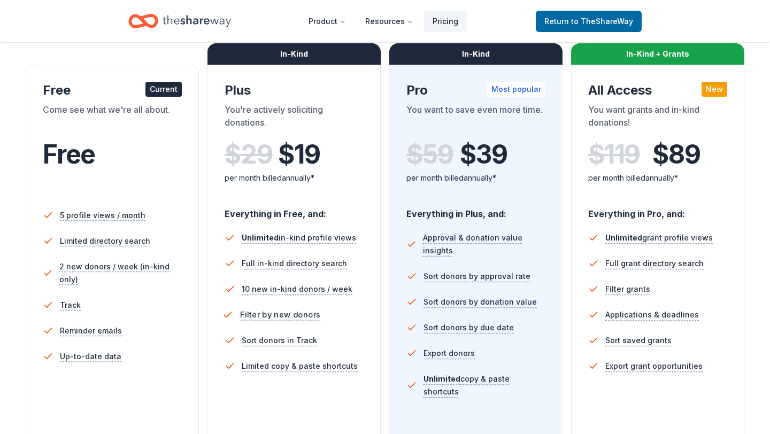
scroll to position [163, 0]
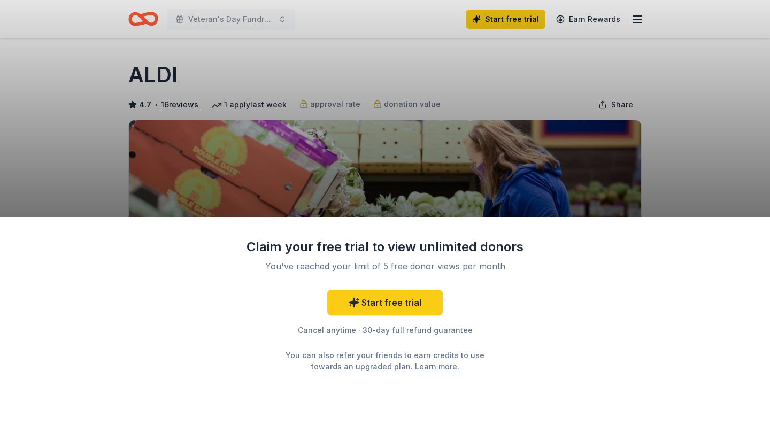
click at [687, 152] on div "Claim your free trial to view unlimited donors You've reached your limit of 5 f…" at bounding box center [385, 217] width 770 height 434
click at [520, 115] on div "Claim your free trial to view unlimited donors You've reached your limit of 5 f…" at bounding box center [385, 217] width 770 height 434
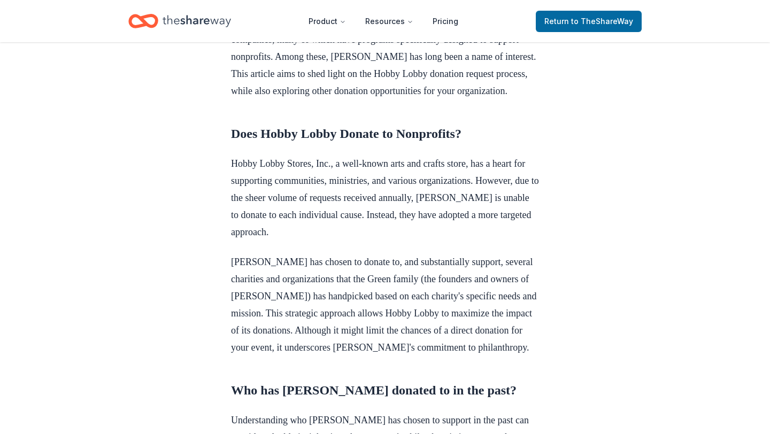
scroll to position [411, 0]
